Goal: Information Seeking & Learning: Learn about a topic

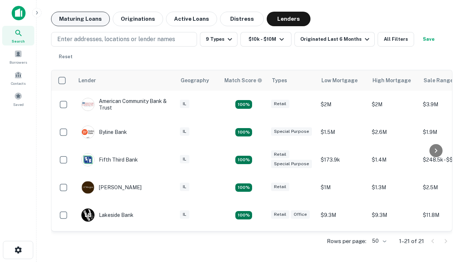
click at [80, 19] on button "Maturing Loans" at bounding box center [80, 19] width 59 height 15
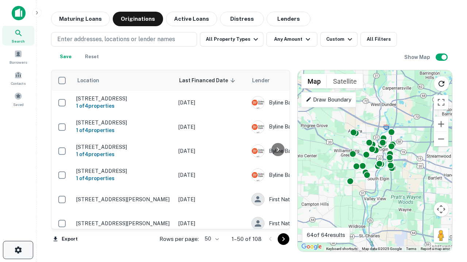
click at [18, 250] on icon "button" at bounding box center [18, 250] width 9 height 9
